Goal: Task Accomplishment & Management: Manage account settings

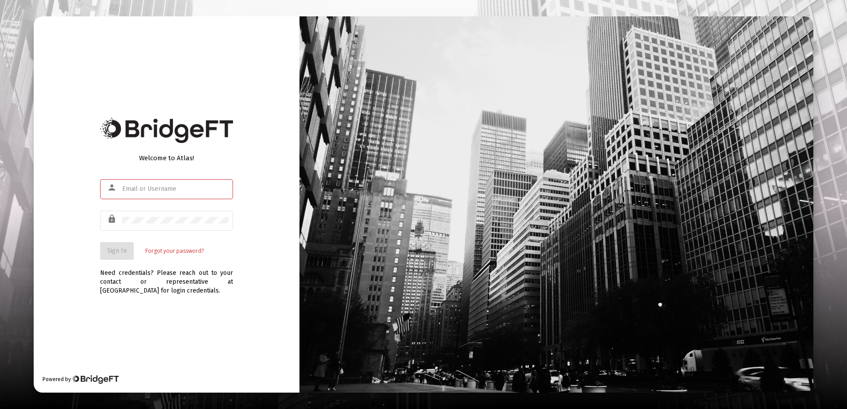
type input "[PERSON_NAME][EMAIL_ADDRESS][DOMAIN_NAME]"
click at [151, 311] on div "Welcome to Atlas! person [PERSON_NAME][EMAIL_ADDRESS][DOMAIN_NAME] lock Sign In…" at bounding box center [167, 204] width 266 height 377
click at [125, 245] on button "Sign In" at bounding box center [117, 251] width 34 height 18
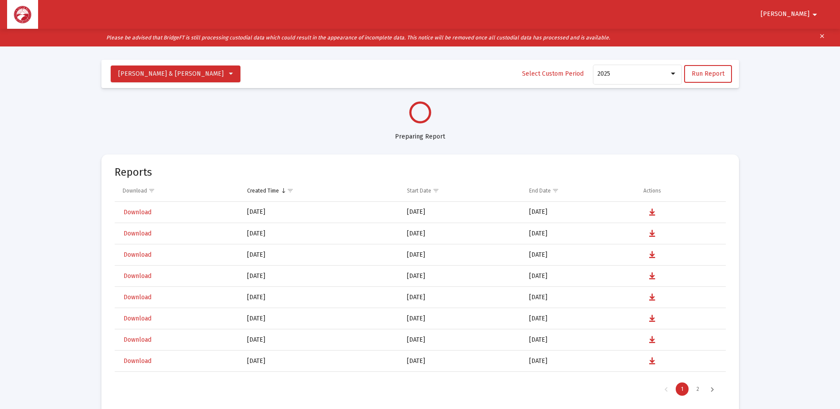
select select "View all"
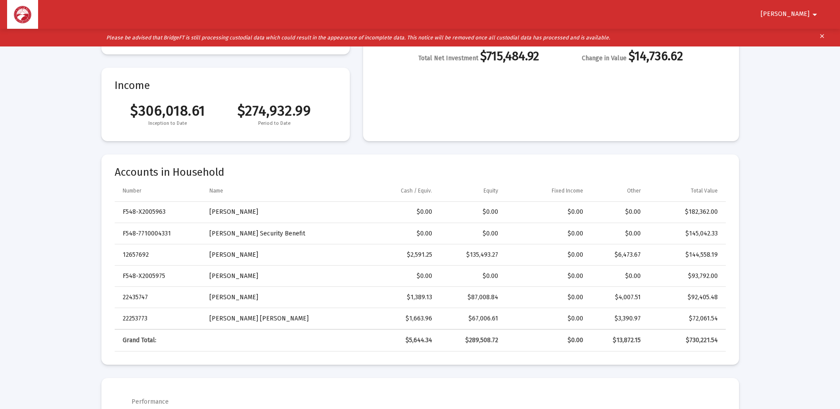
scroll to position [177, 0]
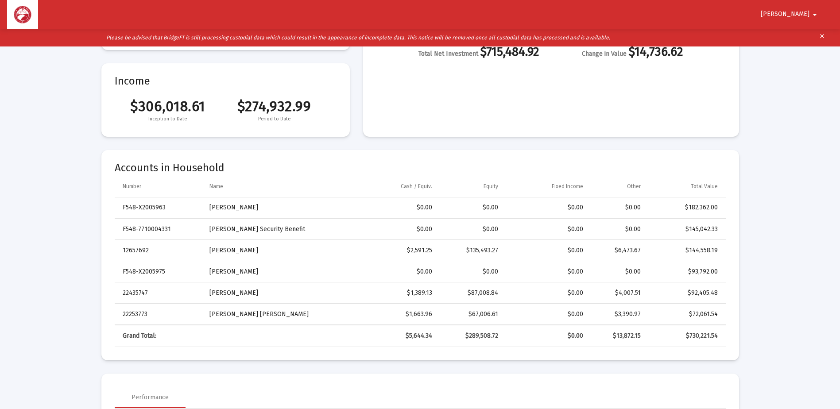
click at [800, 4] on div "[PERSON_NAME]" at bounding box center [420, 14] width 826 height 29
click at [799, 10] on button "[PERSON_NAME]" at bounding box center [791, 14] width 81 height 18
click at [803, 35] on button "Logout" at bounding box center [804, 37] width 50 height 21
